Goal: Information Seeking & Learning: Learn about a topic

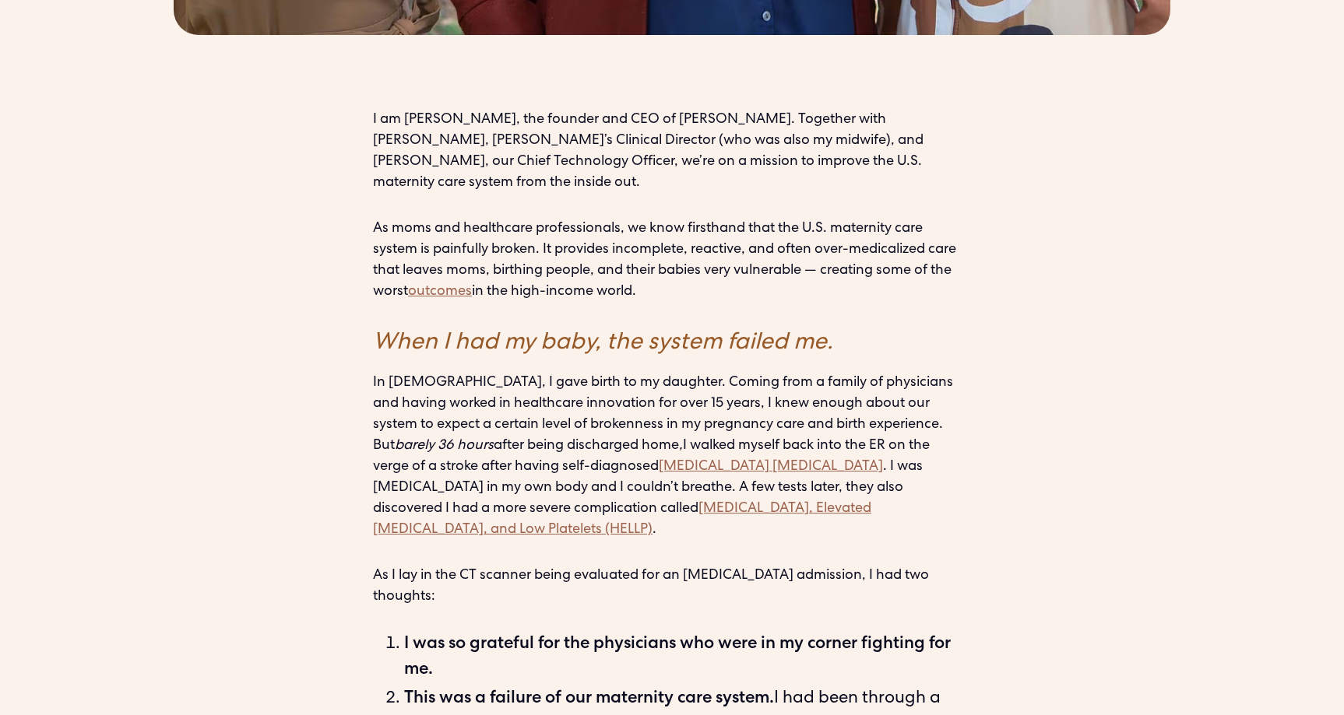
scroll to position [1177, 0]
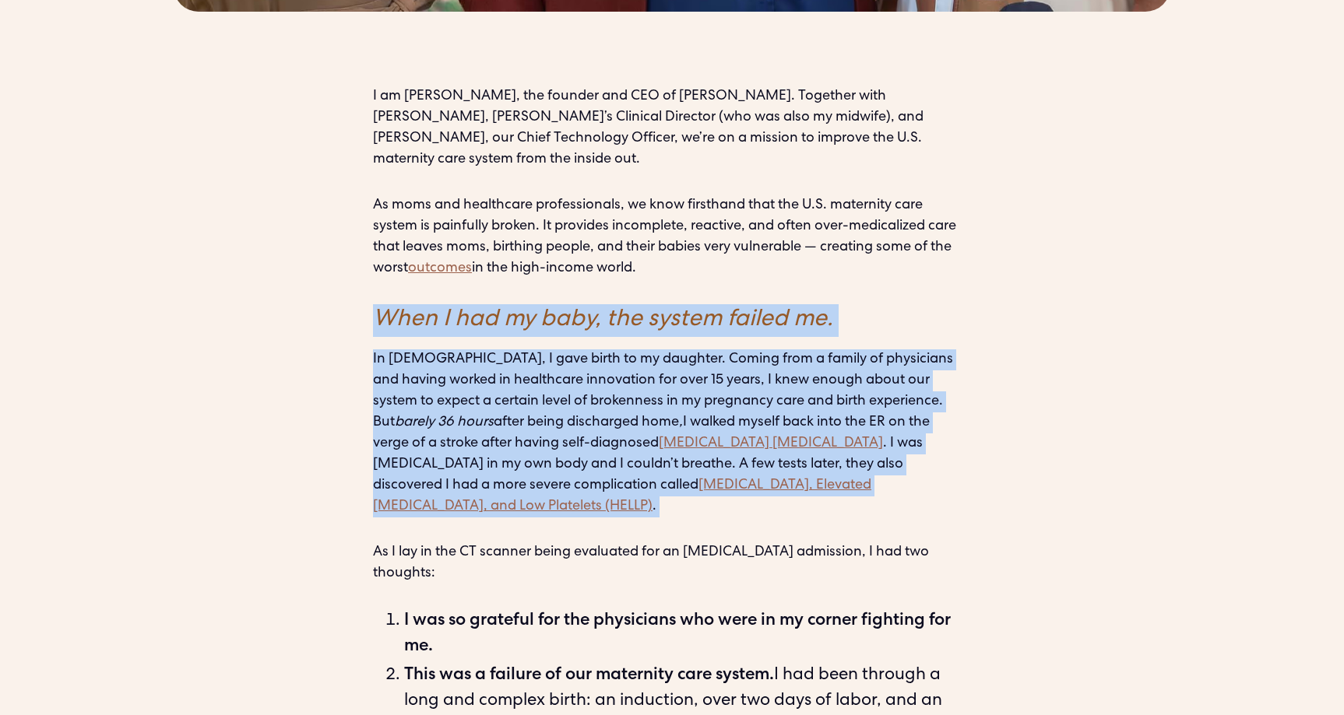
drag, startPoint x: 373, startPoint y: 232, endPoint x: 427, endPoint y: 434, distance: 208.9
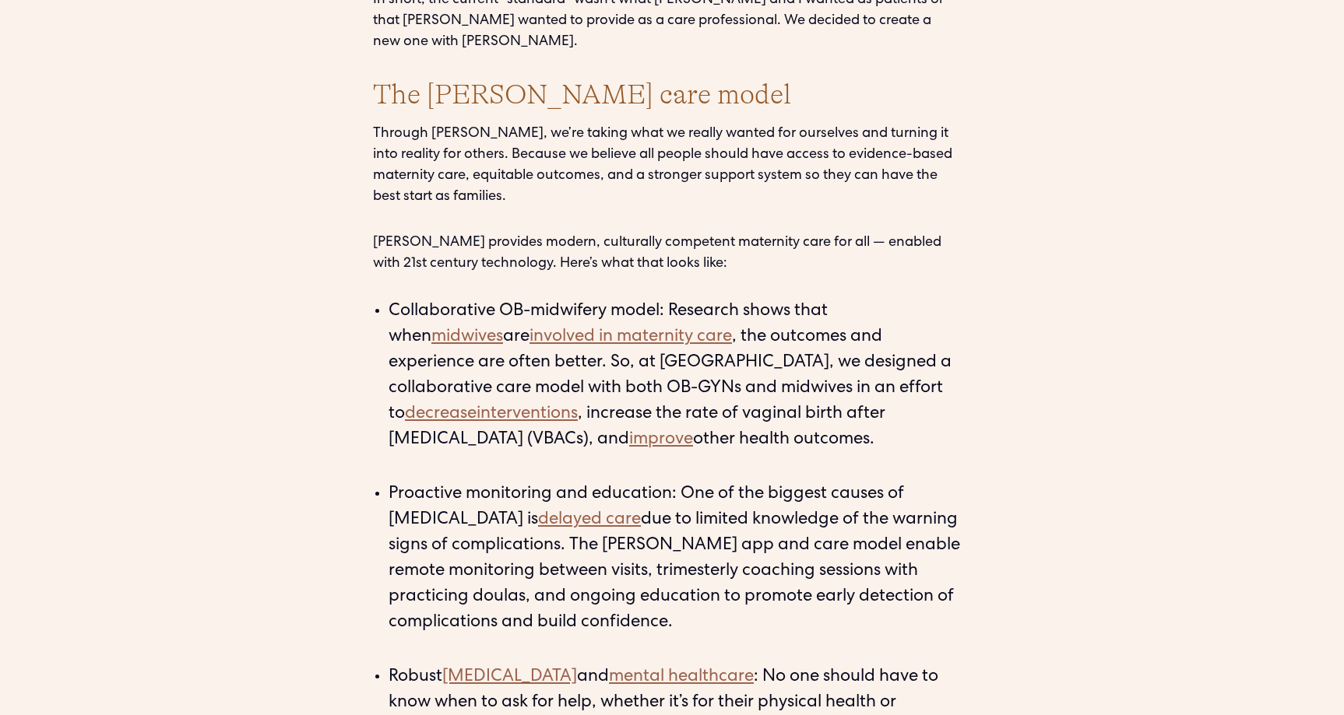
scroll to position [2698, 0]
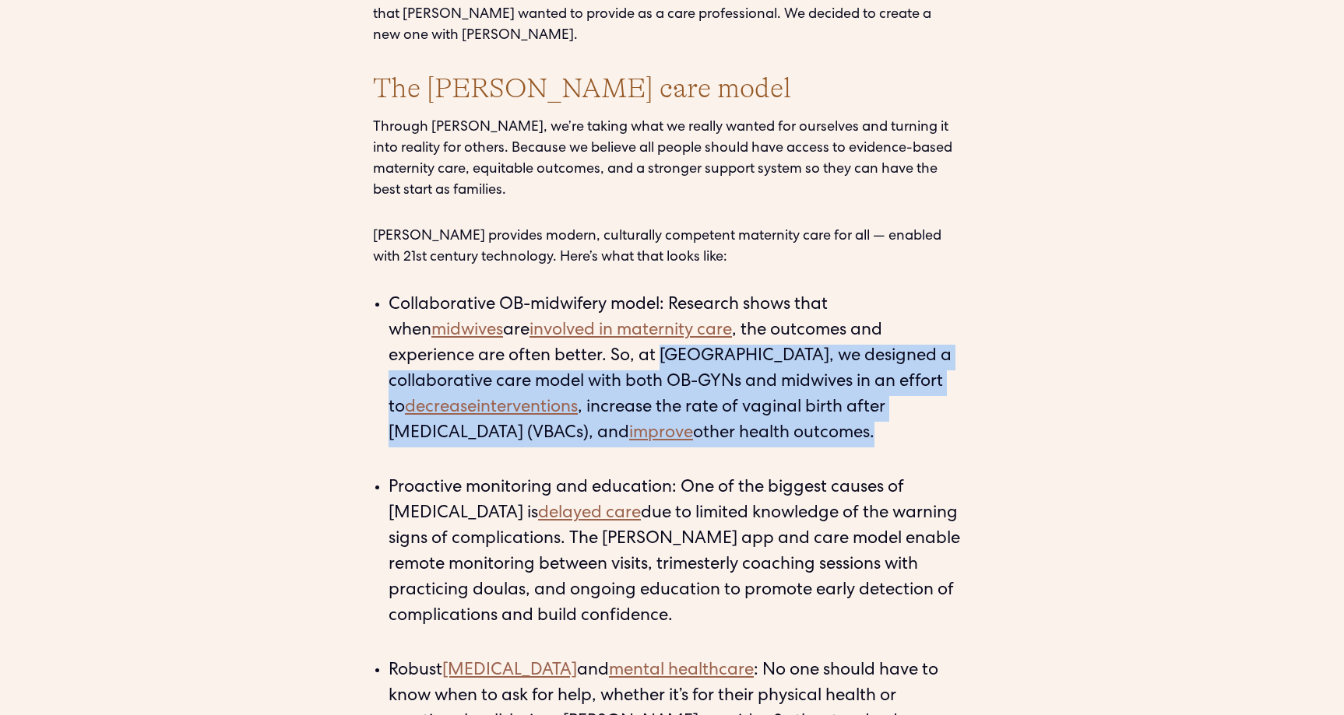
drag, startPoint x: 495, startPoint y: 181, endPoint x: 517, endPoint y: 271, distance: 92.2
click at [518, 294] on li "Collaborative OB-midwifery model: Research shows that when midwives are involve…" at bounding box center [680, 384] width 582 height 180
click at [517, 294] on li "Collaborative OB-midwifery model: Research shows that when midwives are involve…" at bounding box center [680, 384] width 582 height 180
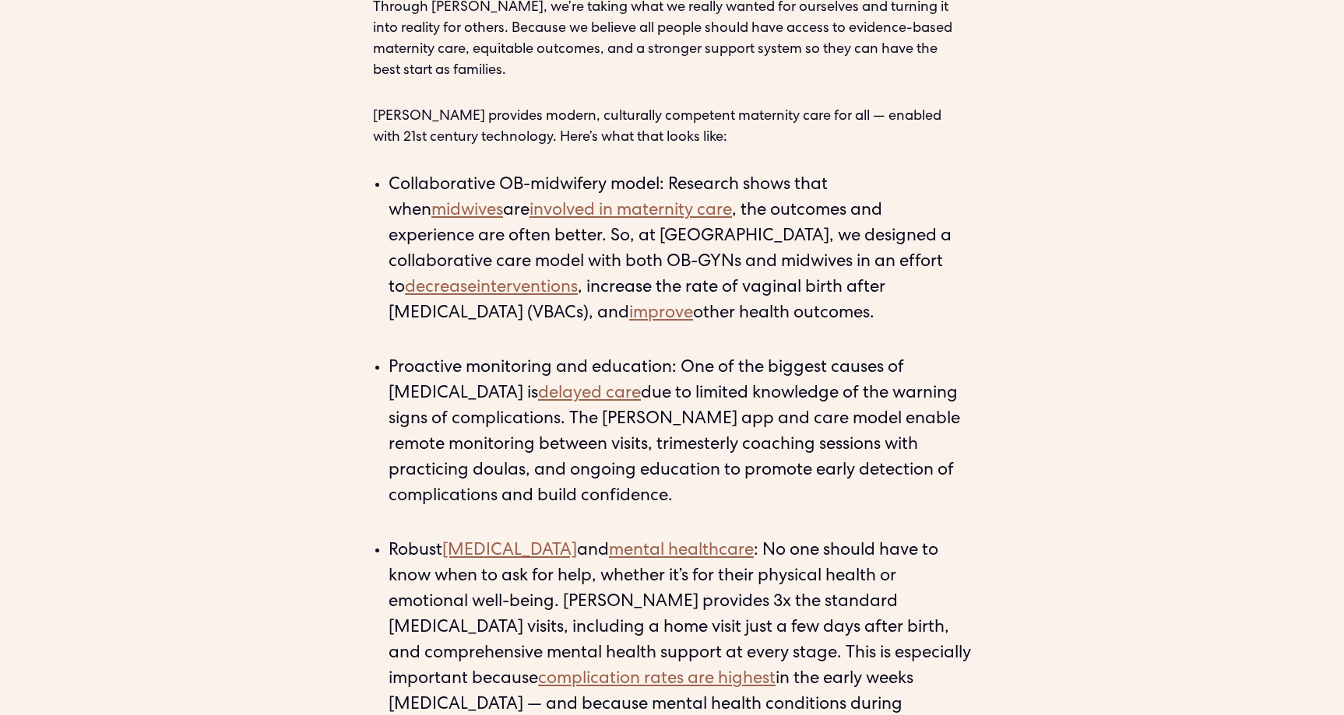
scroll to position [2822, 0]
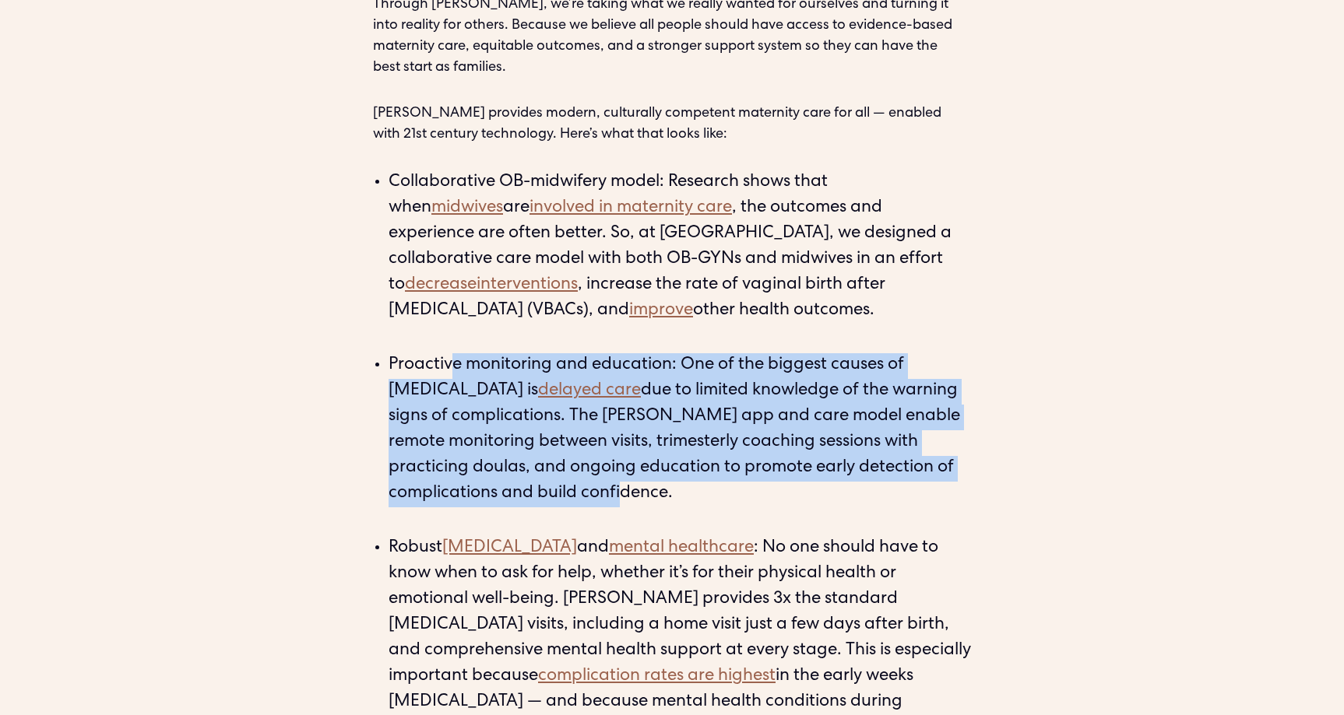
drag, startPoint x: 453, startPoint y: 201, endPoint x: 672, endPoint y: 329, distance: 253.7
click at [673, 353] on li "Proactive monitoring and education: One of the biggest causes of [MEDICAL_DATA]…" at bounding box center [680, 443] width 582 height 180
click at [672, 353] on li "Proactive monitoring and education: One of the biggest causes of [MEDICAL_DATA]…" at bounding box center [680, 443] width 582 height 180
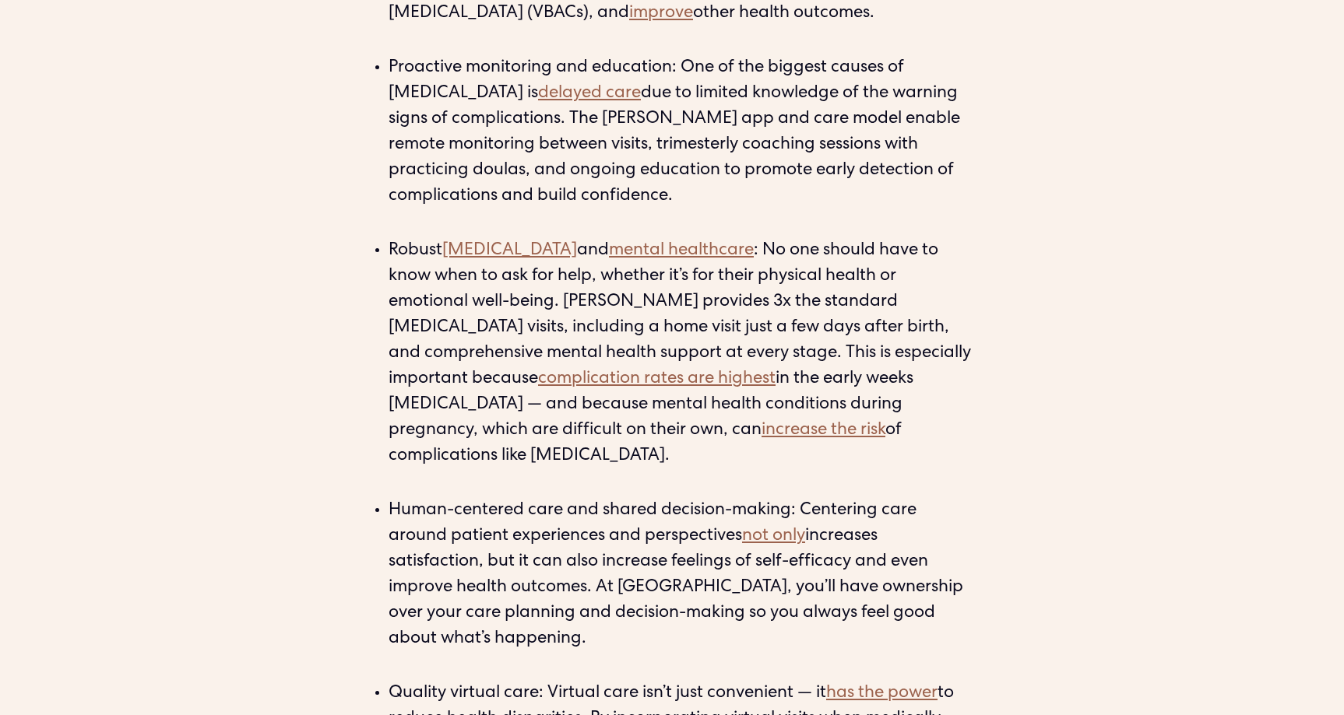
scroll to position [3120, 0]
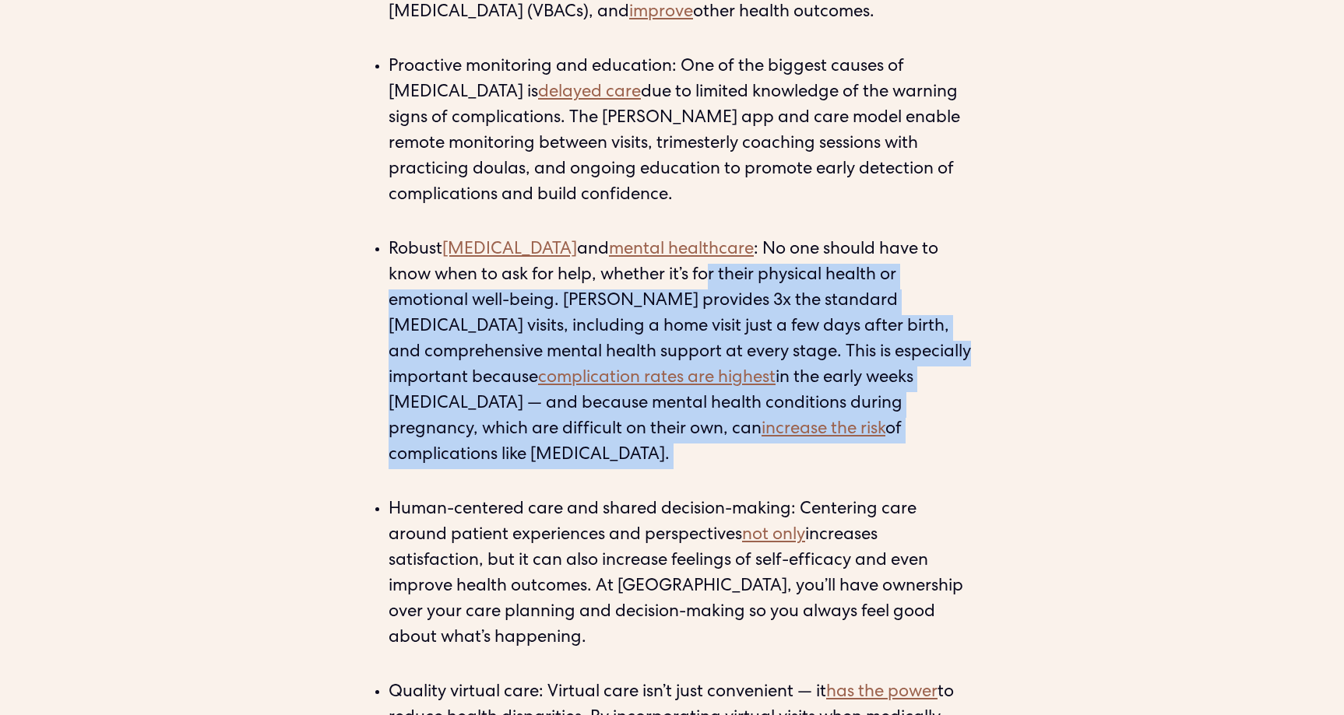
drag, startPoint x: 667, startPoint y: 115, endPoint x: 836, endPoint y: 280, distance: 235.6
click at [836, 280] on li "Robust postpartum and mental healthcare : No one should have to know when to as…" at bounding box center [680, 366] width 582 height 257
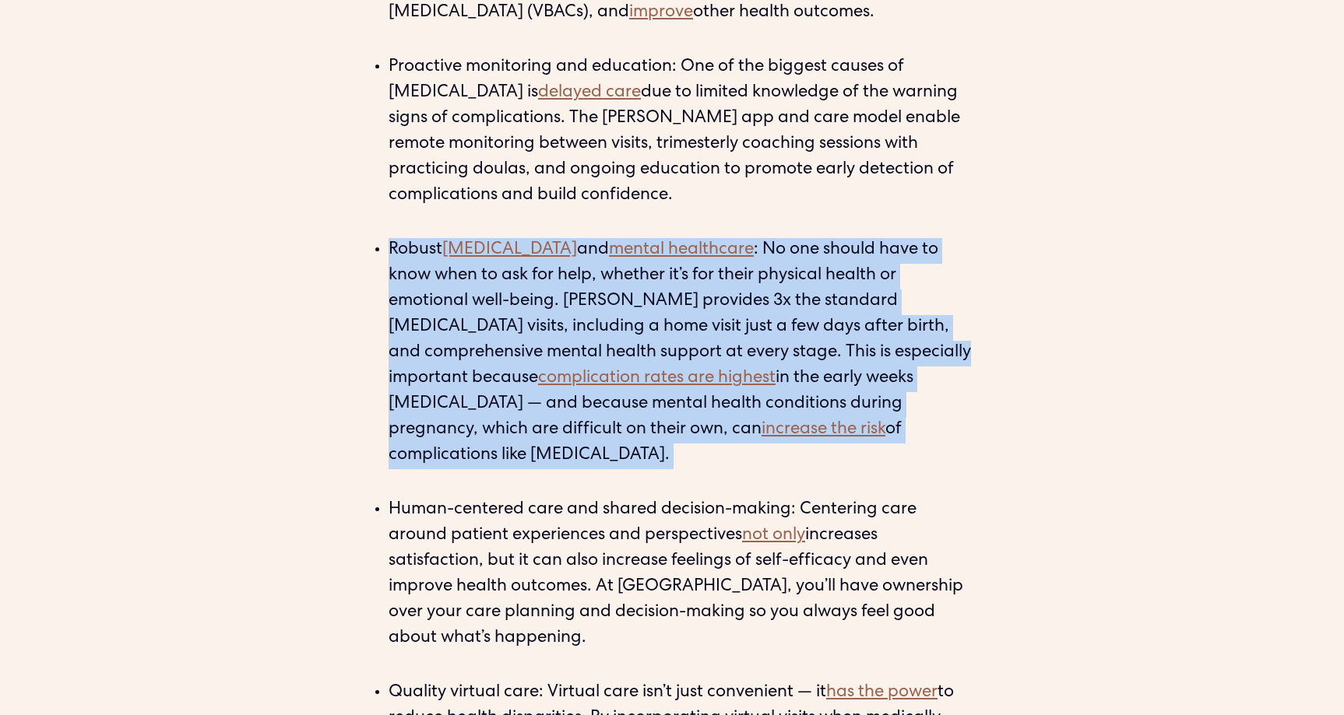
drag, startPoint x: 836, startPoint y: 280, endPoint x: 838, endPoint y: 61, distance: 218.8
click at [839, 62] on ul "Collaborative OB-midwifery model: Research shows that when midwives are involve…" at bounding box center [672, 340] width 598 height 937
click at [838, 61] on li "Proactive monitoring and education: One of the biggest causes of maternal morta…" at bounding box center [680, 145] width 582 height 180
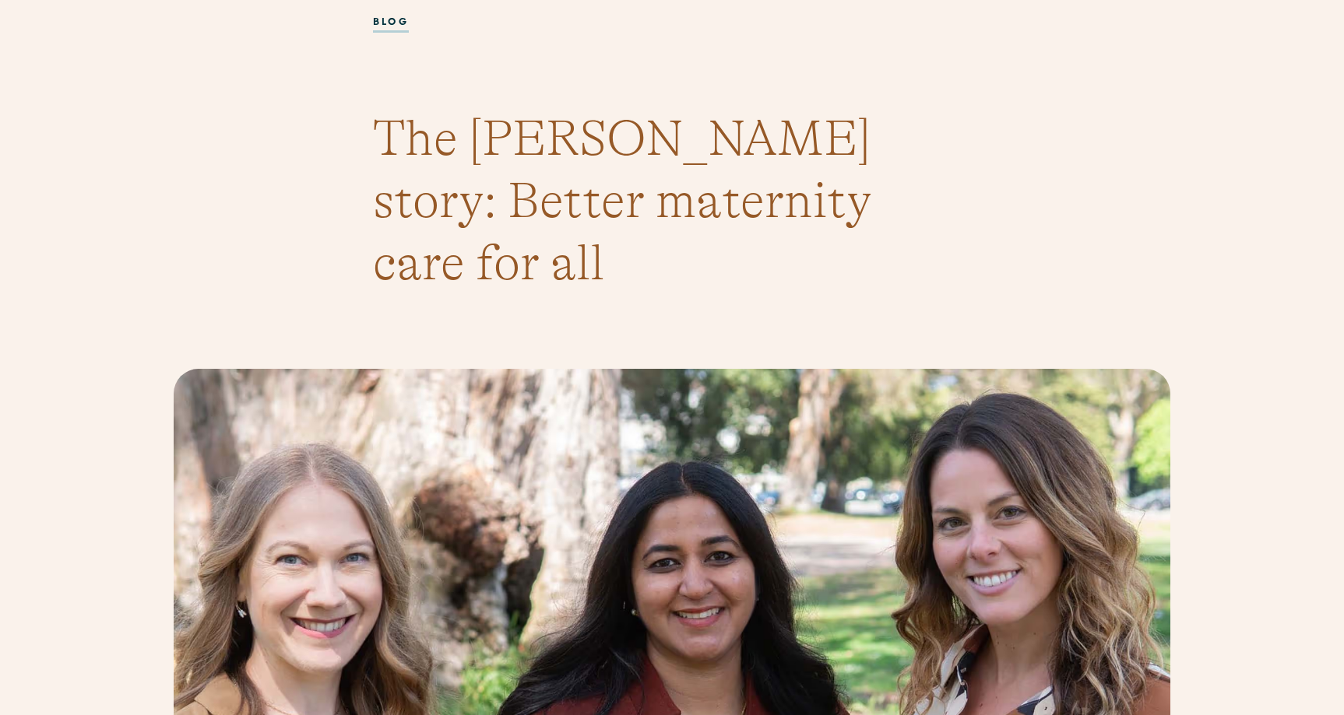
scroll to position [0, 0]
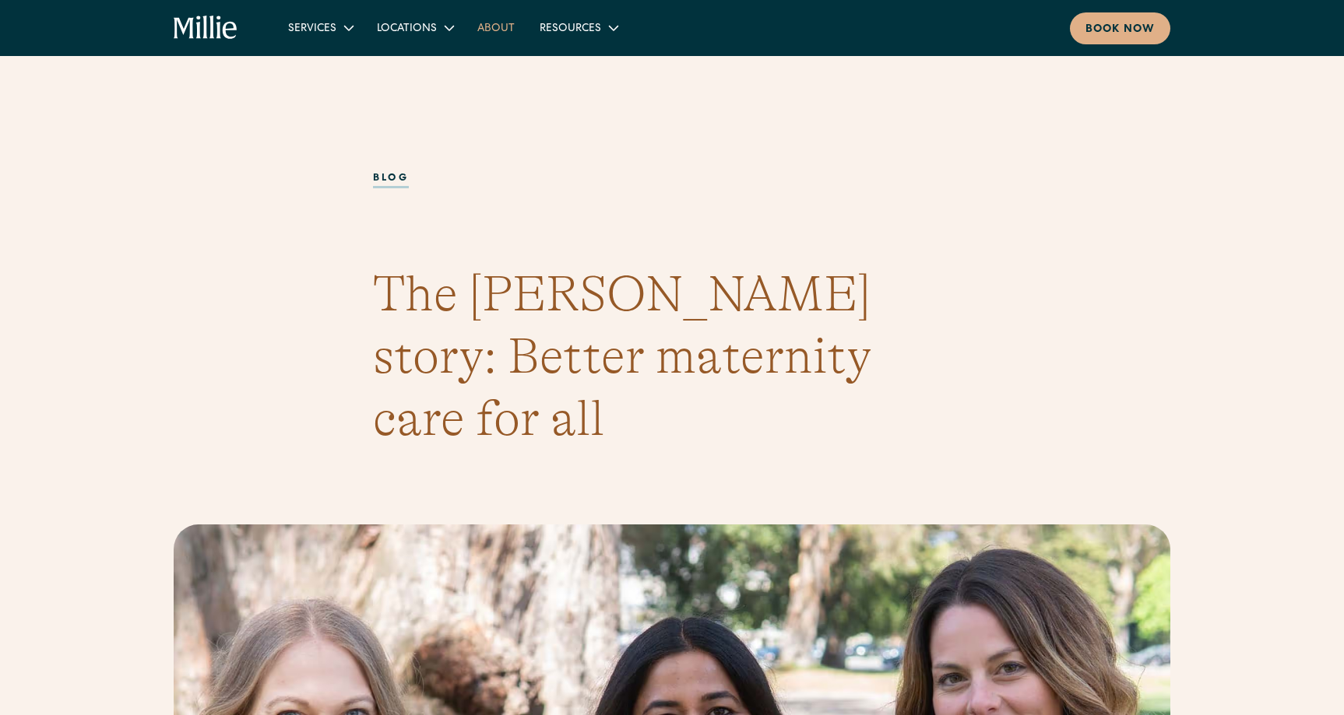
click at [504, 37] on link "About" at bounding box center [496, 28] width 62 height 26
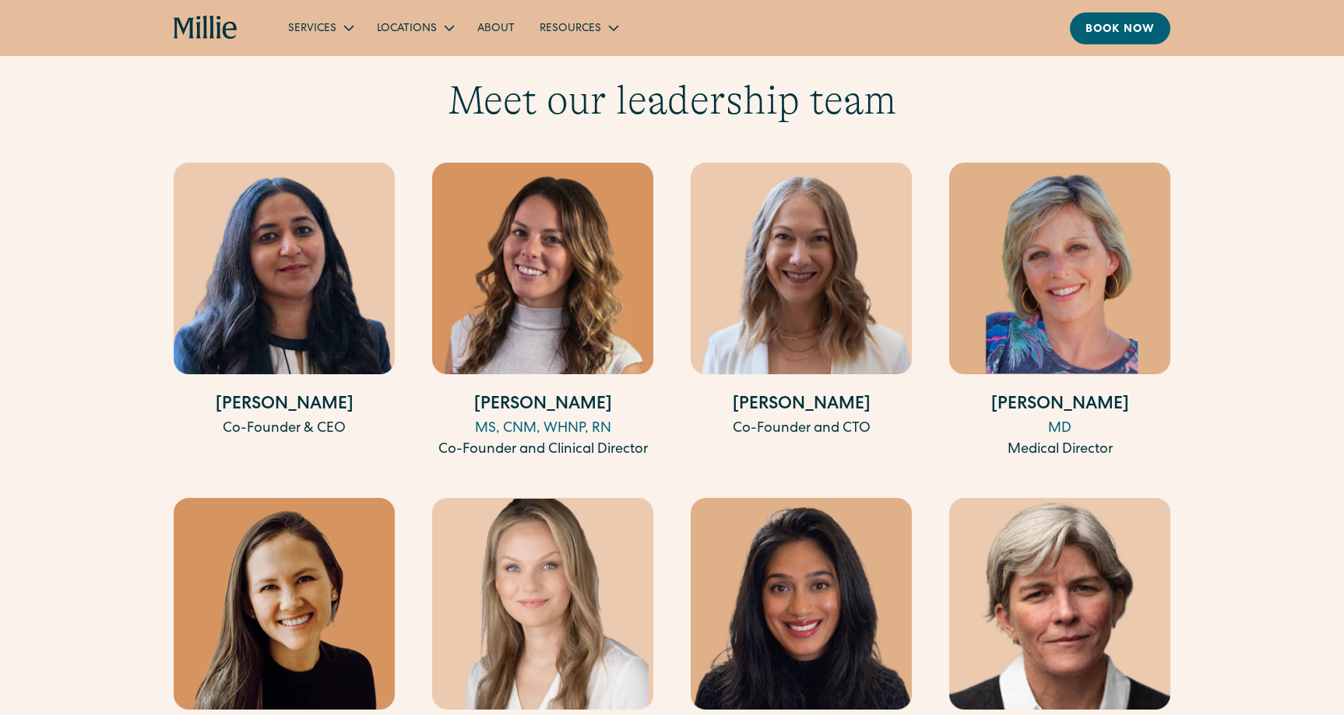
scroll to position [2888, 0]
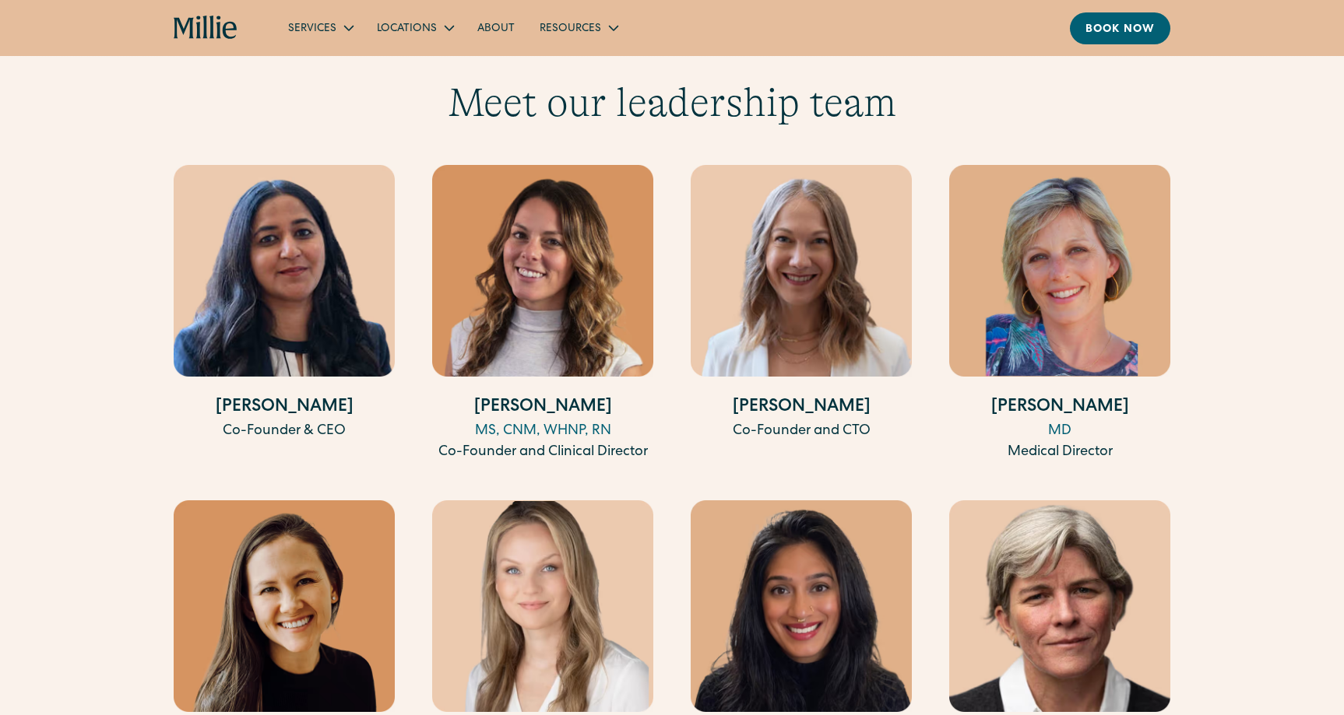
click at [329, 223] on img at bounding box center [284, 271] width 221 height 212
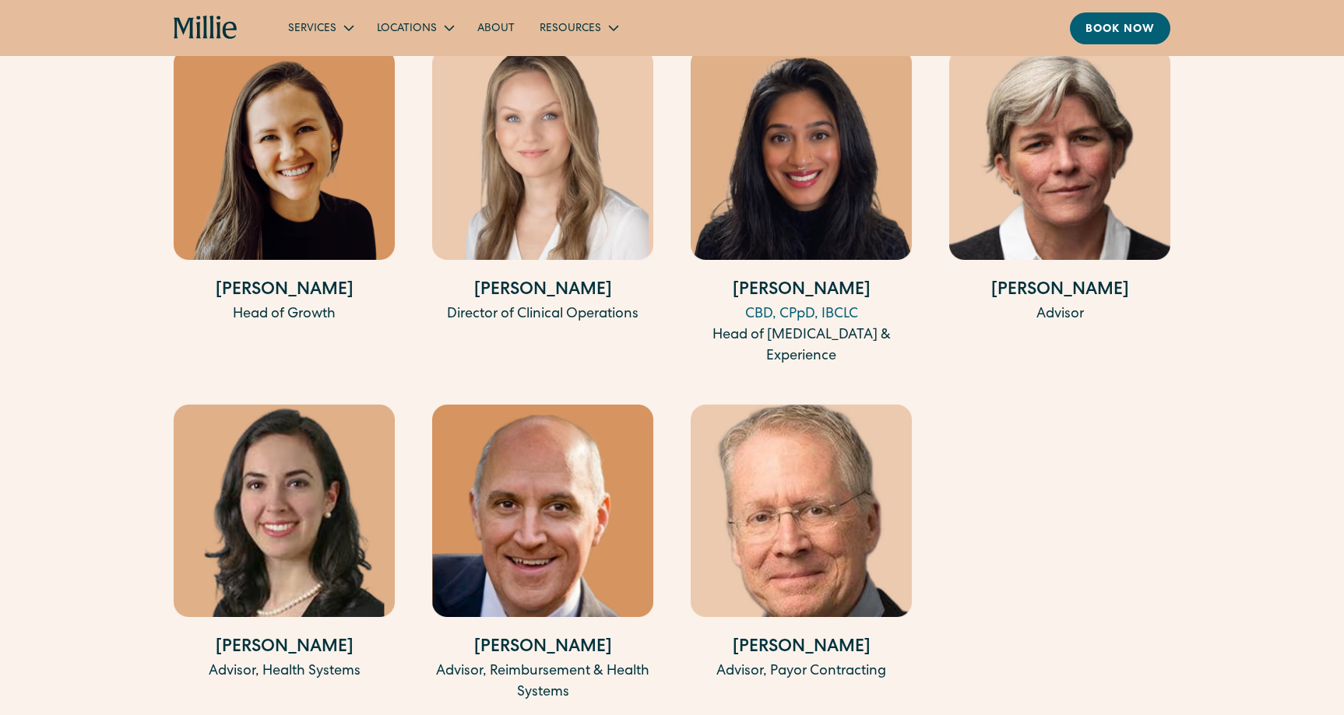
scroll to position [3339, 0]
